Goal: Check status

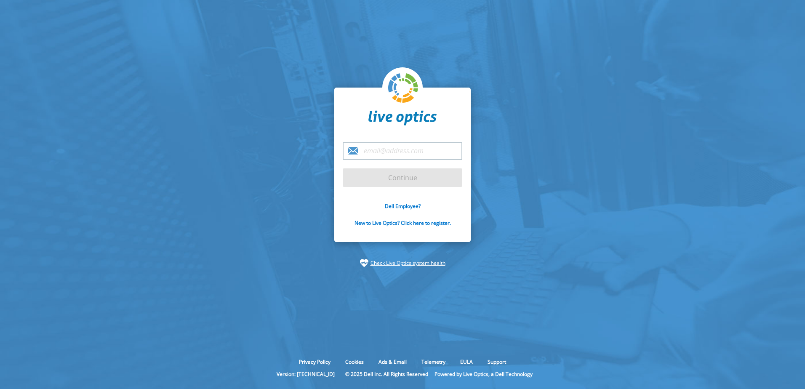
click at [388, 153] on input "email" at bounding box center [402, 151] width 119 height 18
type input "[PERSON_NAME][EMAIL_ADDRESS][PERSON_NAME][DOMAIN_NAME]"
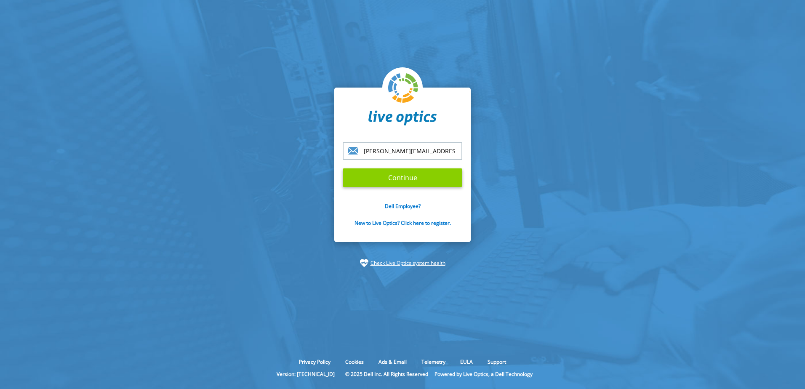
click at [391, 180] on input "Continue" at bounding box center [402, 177] width 119 height 19
click at [396, 179] on input "Continue" at bounding box center [402, 177] width 119 height 19
click at [401, 175] on input "Continue" at bounding box center [402, 177] width 119 height 19
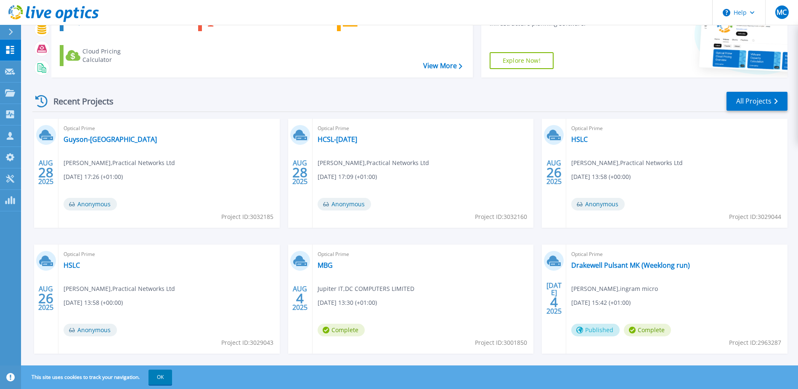
scroll to position [77, 0]
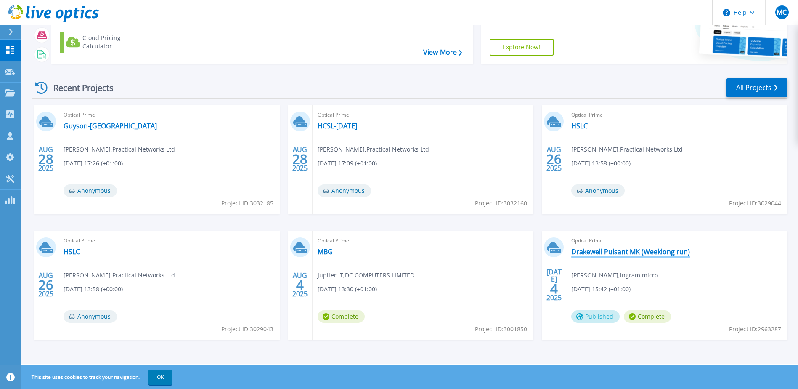
click at [585, 252] on link "Drakewell Pulsant MK (Weeklong run)" at bounding box center [630, 251] width 119 height 8
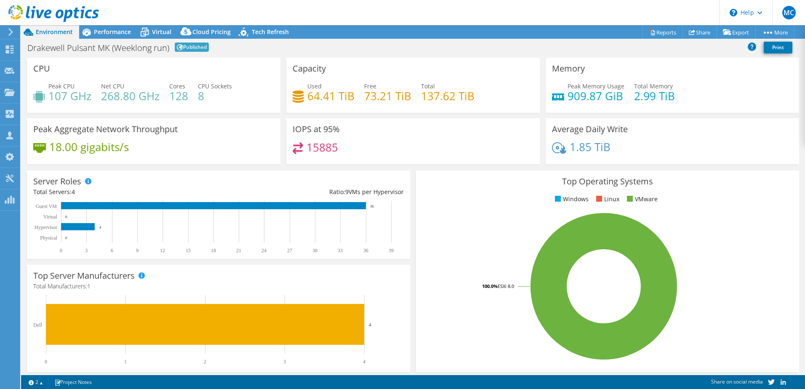
select select "USD"
